Goal: Information Seeking & Learning: Learn about a topic

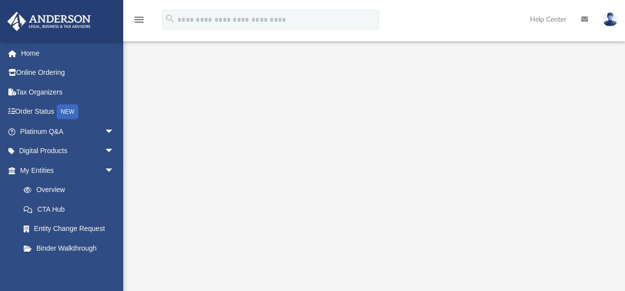
scroll to position [73, 0]
click at [43, 54] on link "Home" at bounding box center [68, 53] width 122 height 20
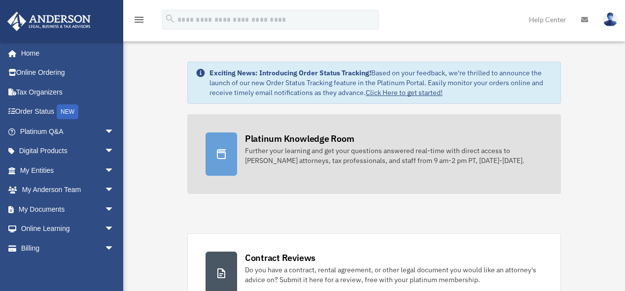
click at [295, 155] on div "Further your learning and get your questions answered real-time with direct acc…" at bounding box center [394, 156] width 298 height 20
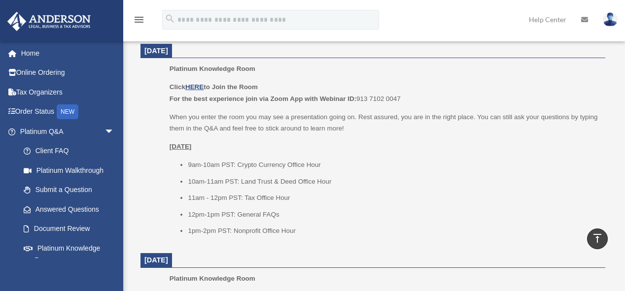
scroll to position [411, 0]
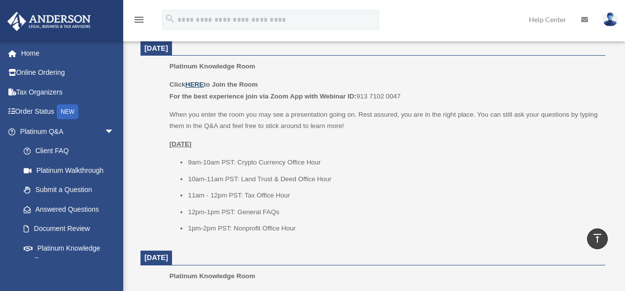
click at [201, 83] on u "HERE" at bounding box center [194, 84] width 18 height 7
